Goal: Information Seeking & Learning: Learn about a topic

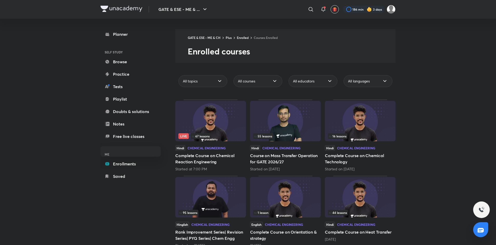
click at [224, 122] on img at bounding box center [210, 121] width 71 height 41
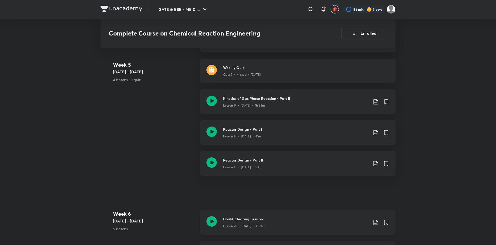
scroll to position [913, 0]
click at [328, 219] on h3 "Doubt Clearing Session" at bounding box center [295, 218] width 145 height 5
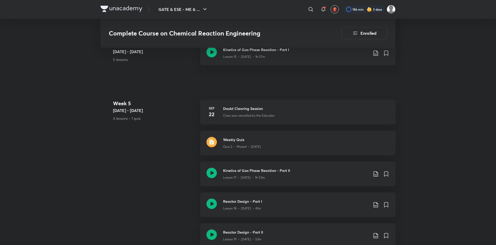
scroll to position [840, 0]
click at [298, 229] on div "Reactor Design - Part II Lesson 19 • [DATE] • 53m" at bounding box center [297, 236] width 195 height 25
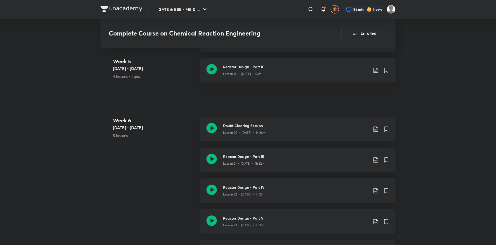
scroll to position [1006, 0]
click at [308, 154] on h3 "Reactor Design - Part III" at bounding box center [295, 156] width 145 height 5
